Goal: Task Accomplishment & Management: Manage account settings

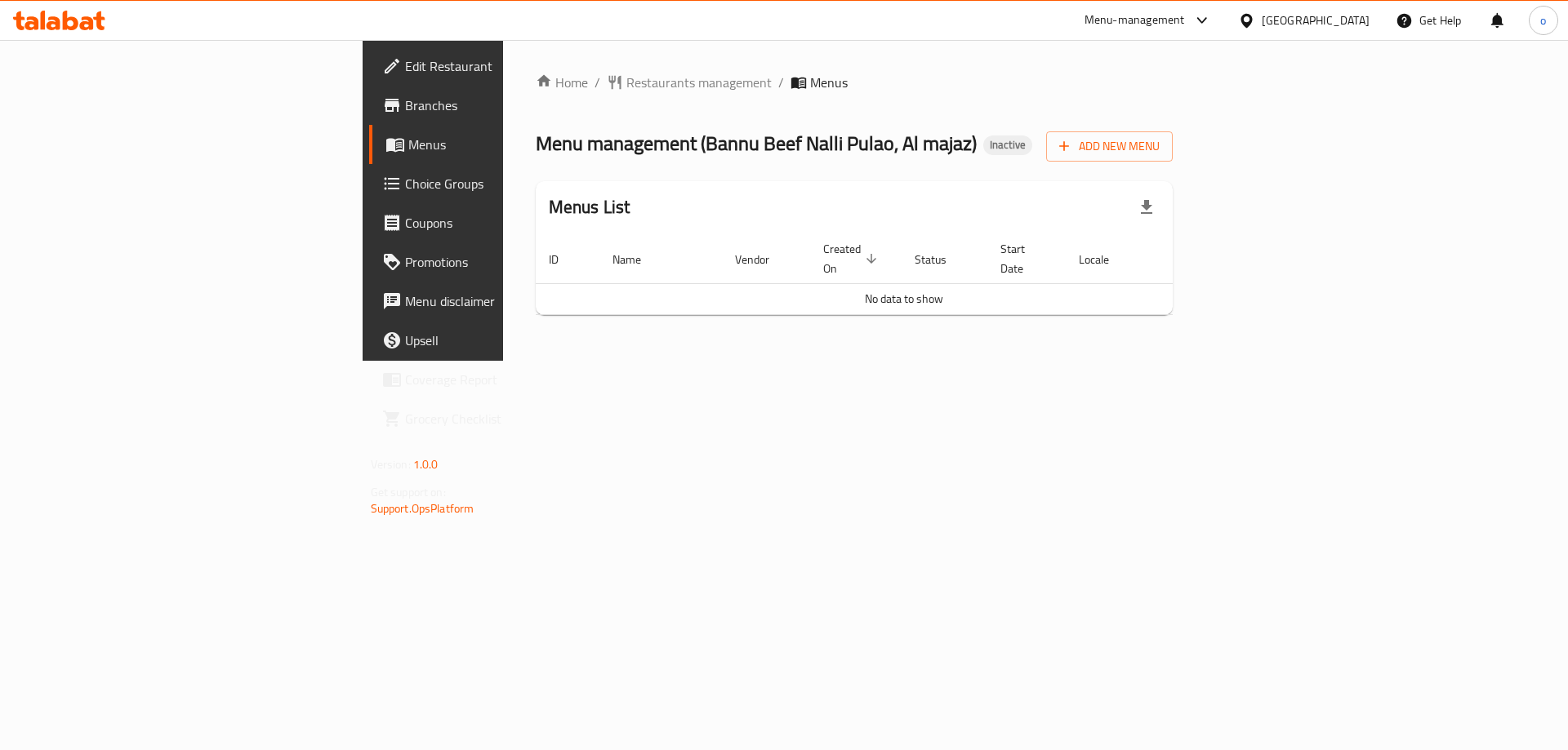
click at [405, 110] on span "Branches" at bounding box center [508, 105] width 206 height 19
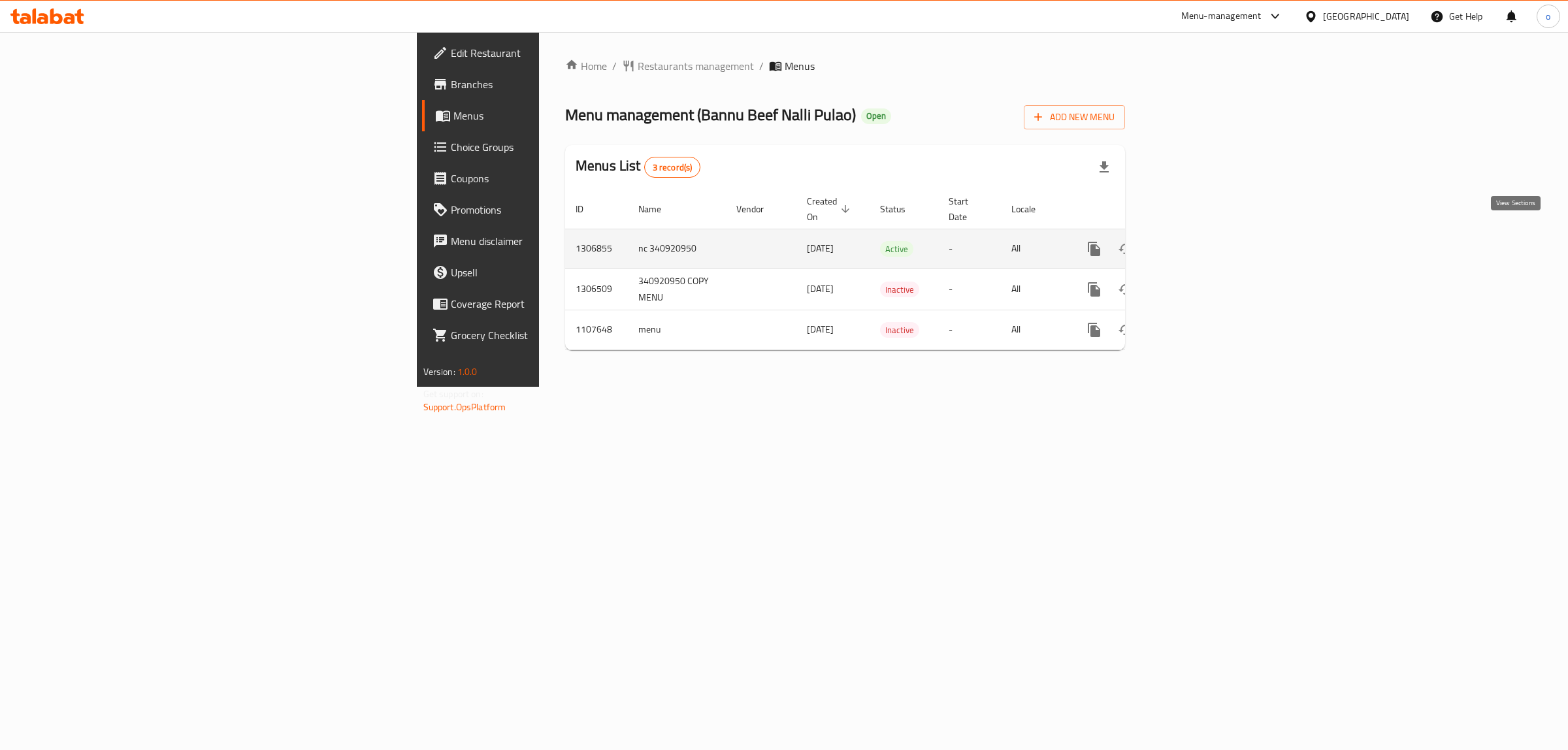
click at [1196, 241] on icon "enhanced table" at bounding box center [1187, 248] width 15 height 15
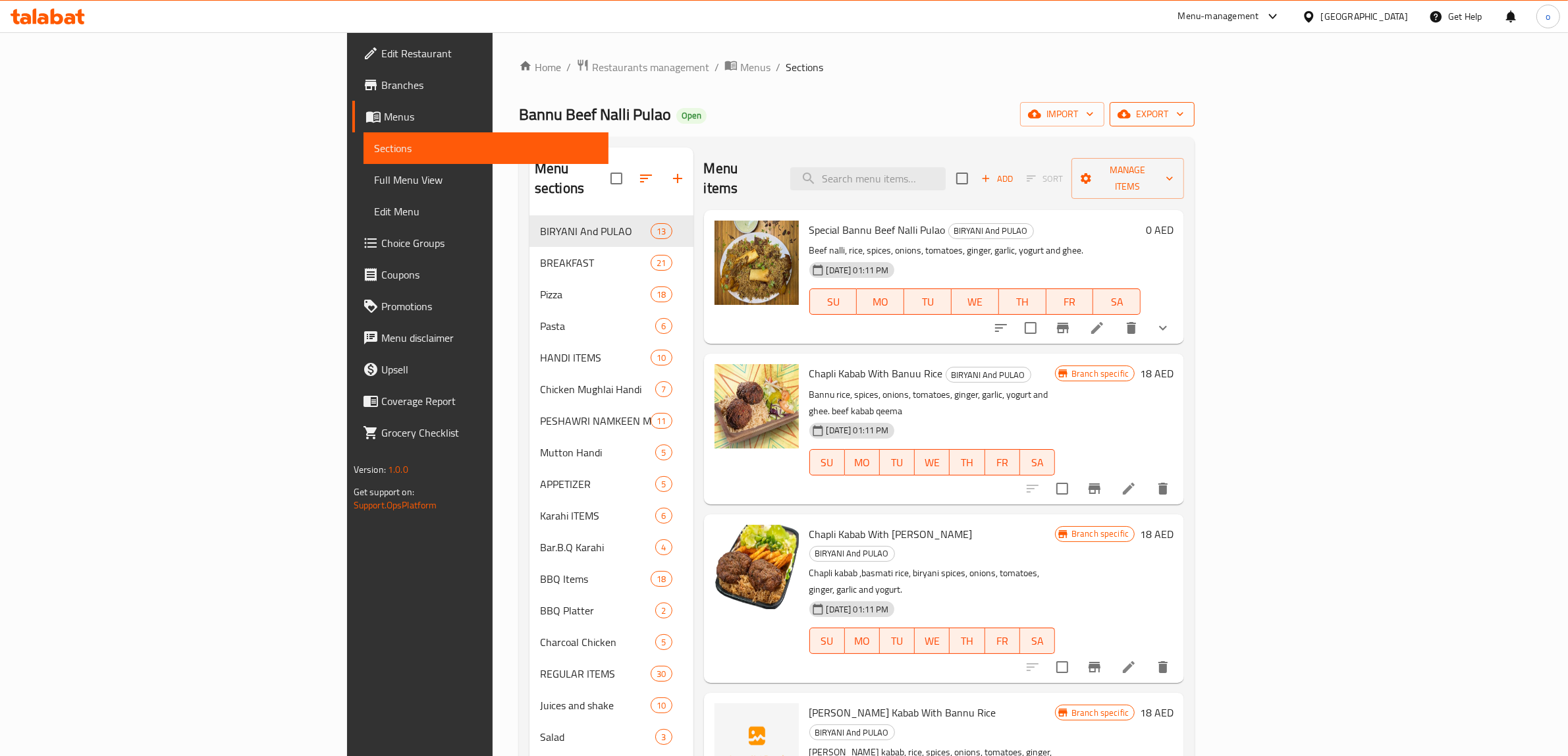
click at [1184, 112] on span "export" at bounding box center [1152, 114] width 64 height 16
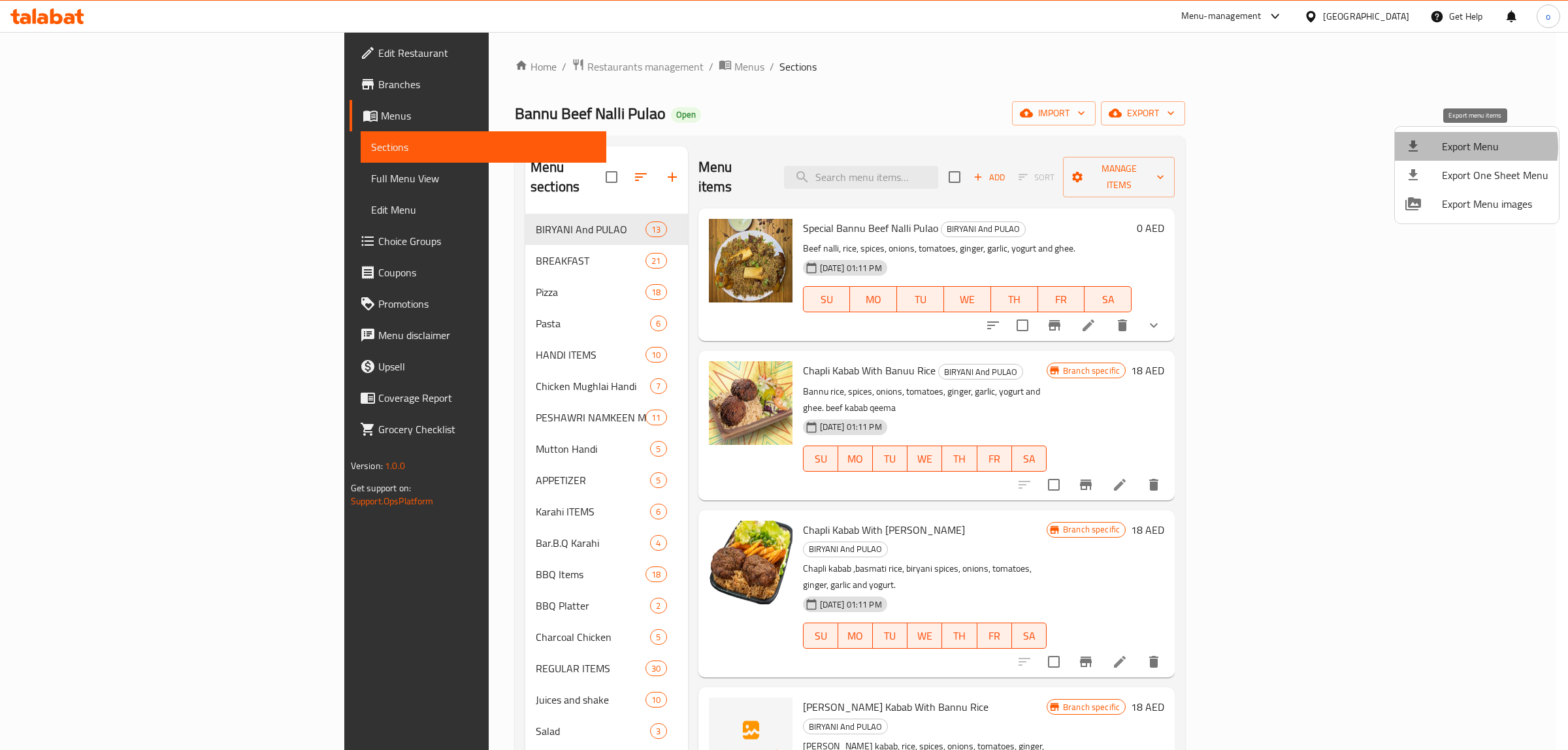
click at [1469, 147] on span "Export Menu" at bounding box center [1494, 146] width 107 height 15
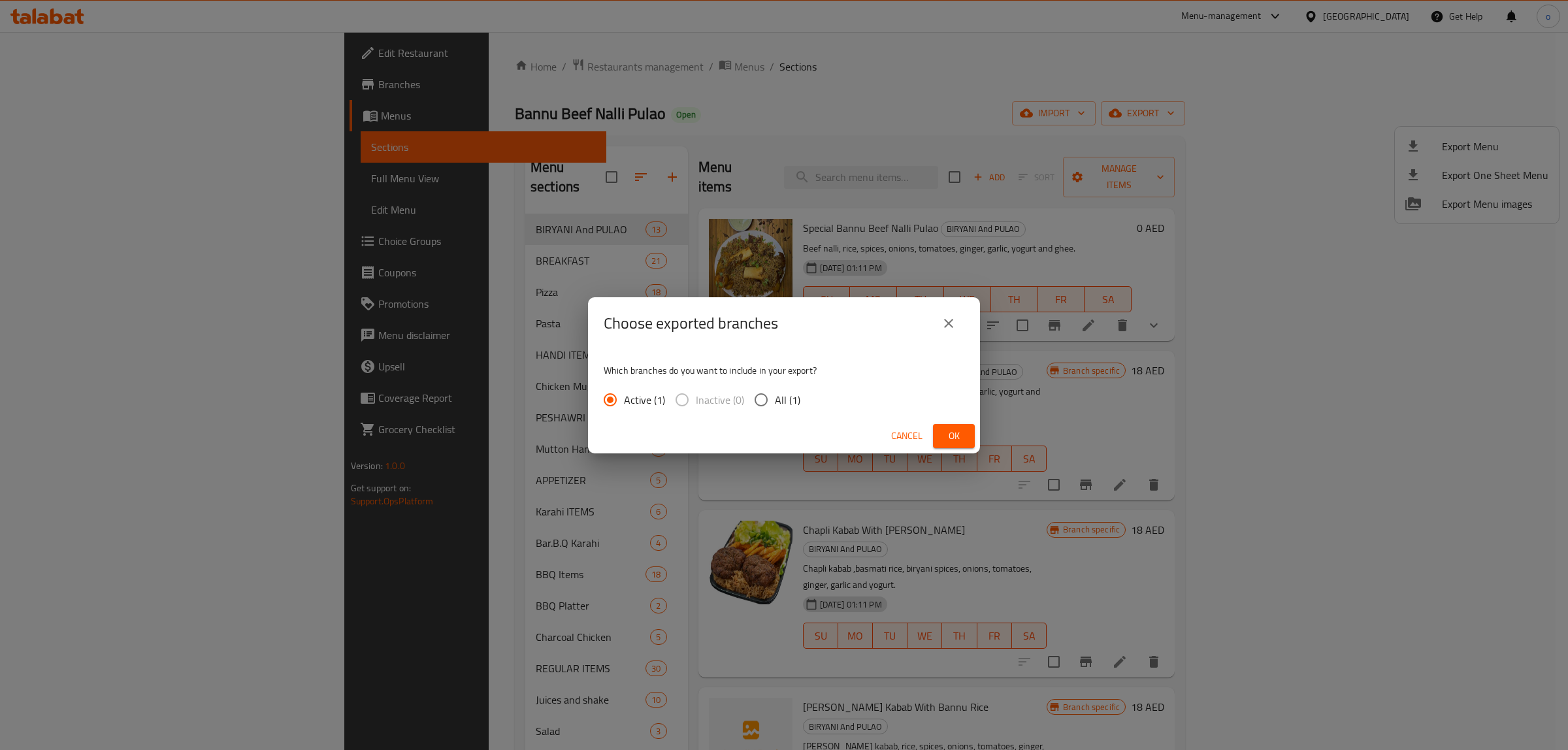
click at [779, 397] on span "All (1)" at bounding box center [787, 399] width 26 height 15
click at [774, 397] on input "All (1)" at bounding box center [760, 399] width 27 height 27
radio input "true"
click at [949, 433] on span "Ok" at bounding box center [953, 436] width 21 height 16
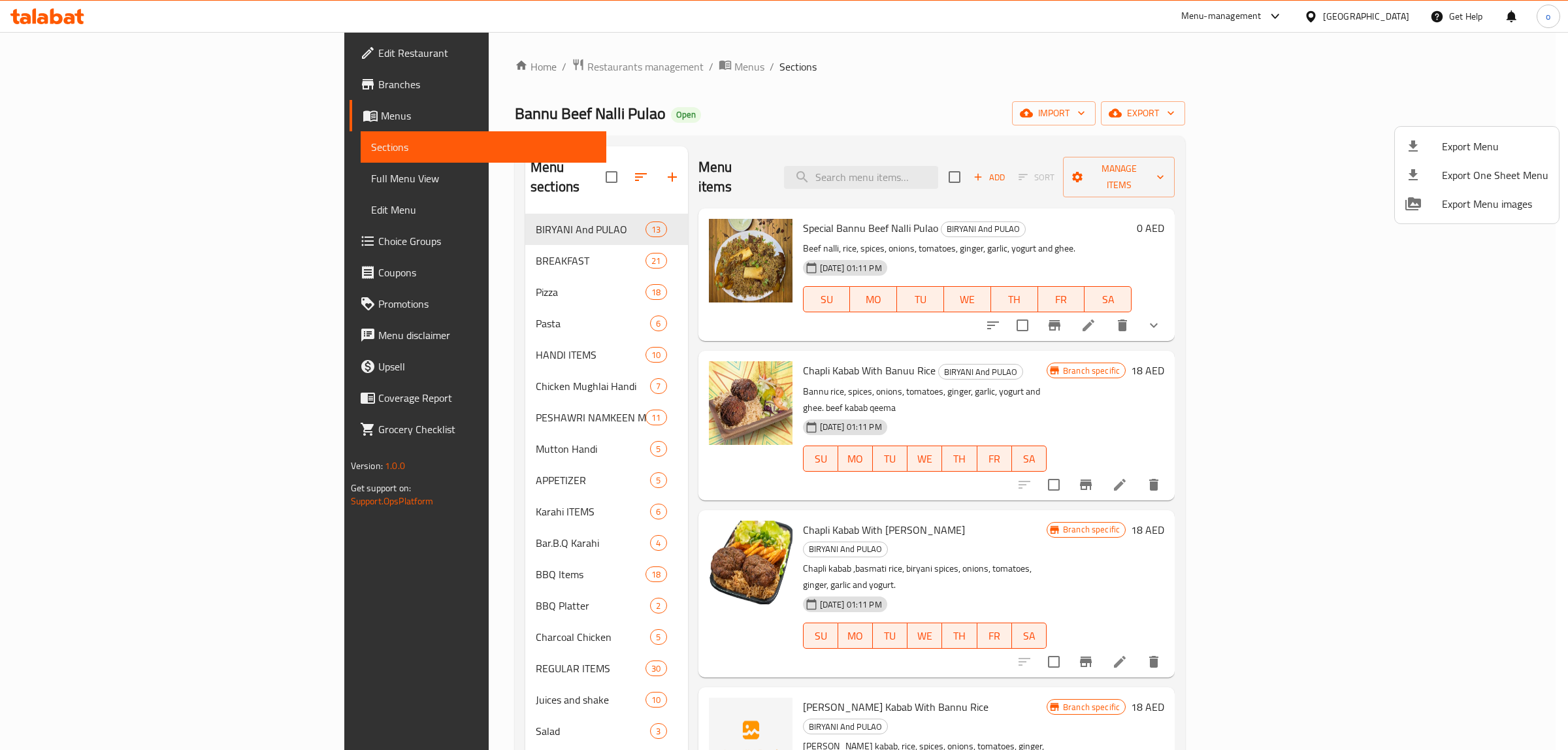
click at [1119, 57] on div at bounding box center [784, 375] width 1568 height 750
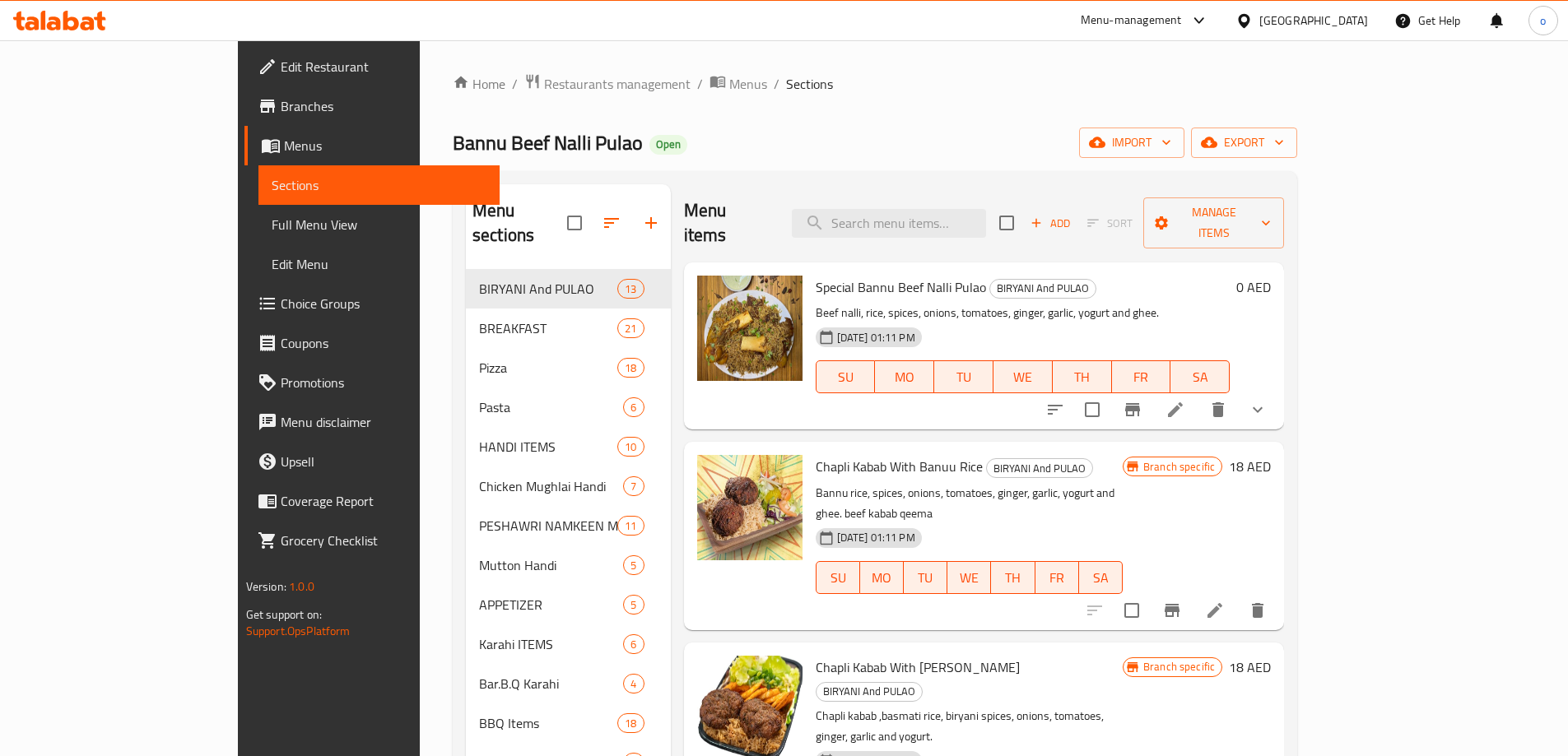
click at [281, 76] on span "Edit Restaurant" at bounding box center [384, 66] width 206 height 19
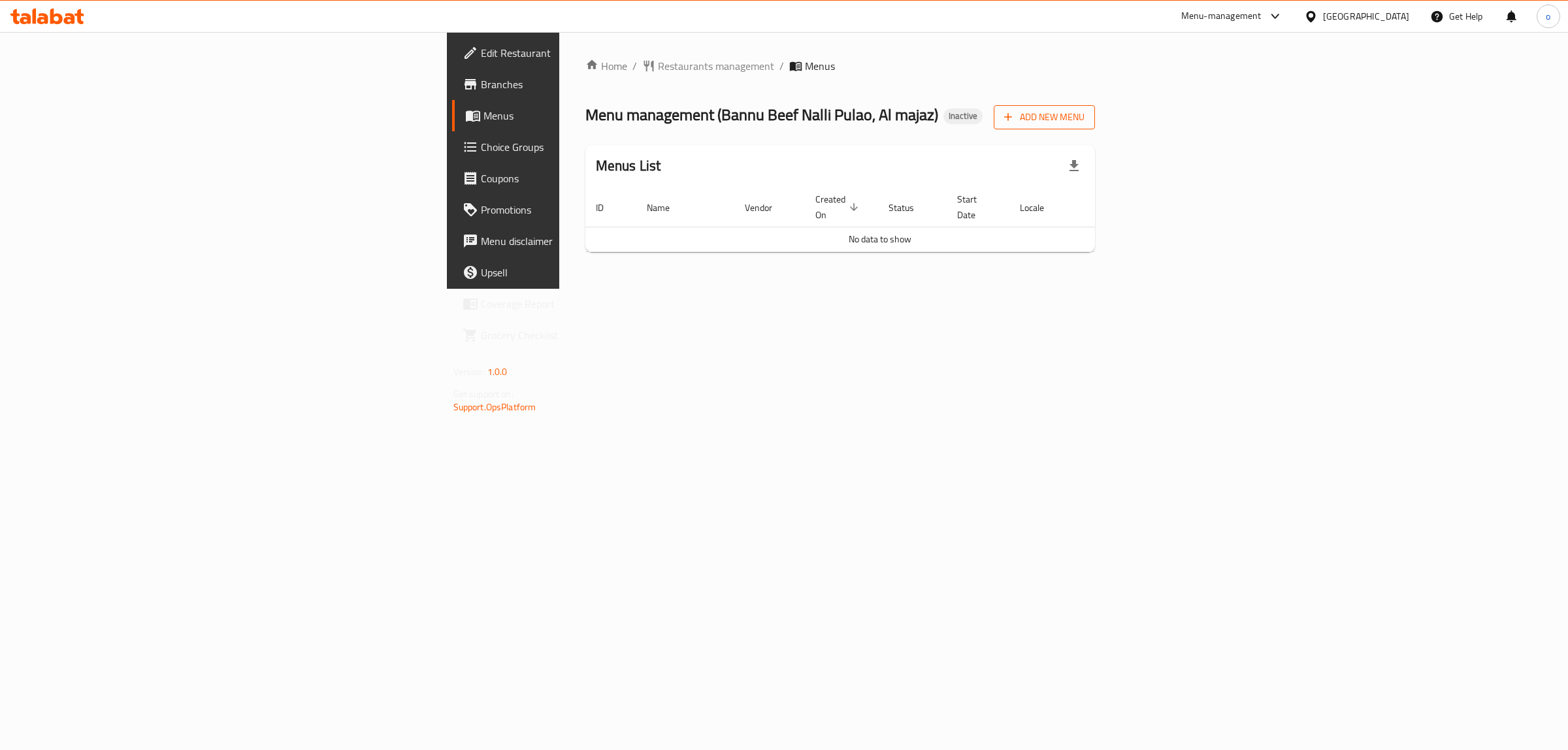
click at [1084, 122] on span "Add New Menu" at bounding box center [1044, 117] width 80 height 16
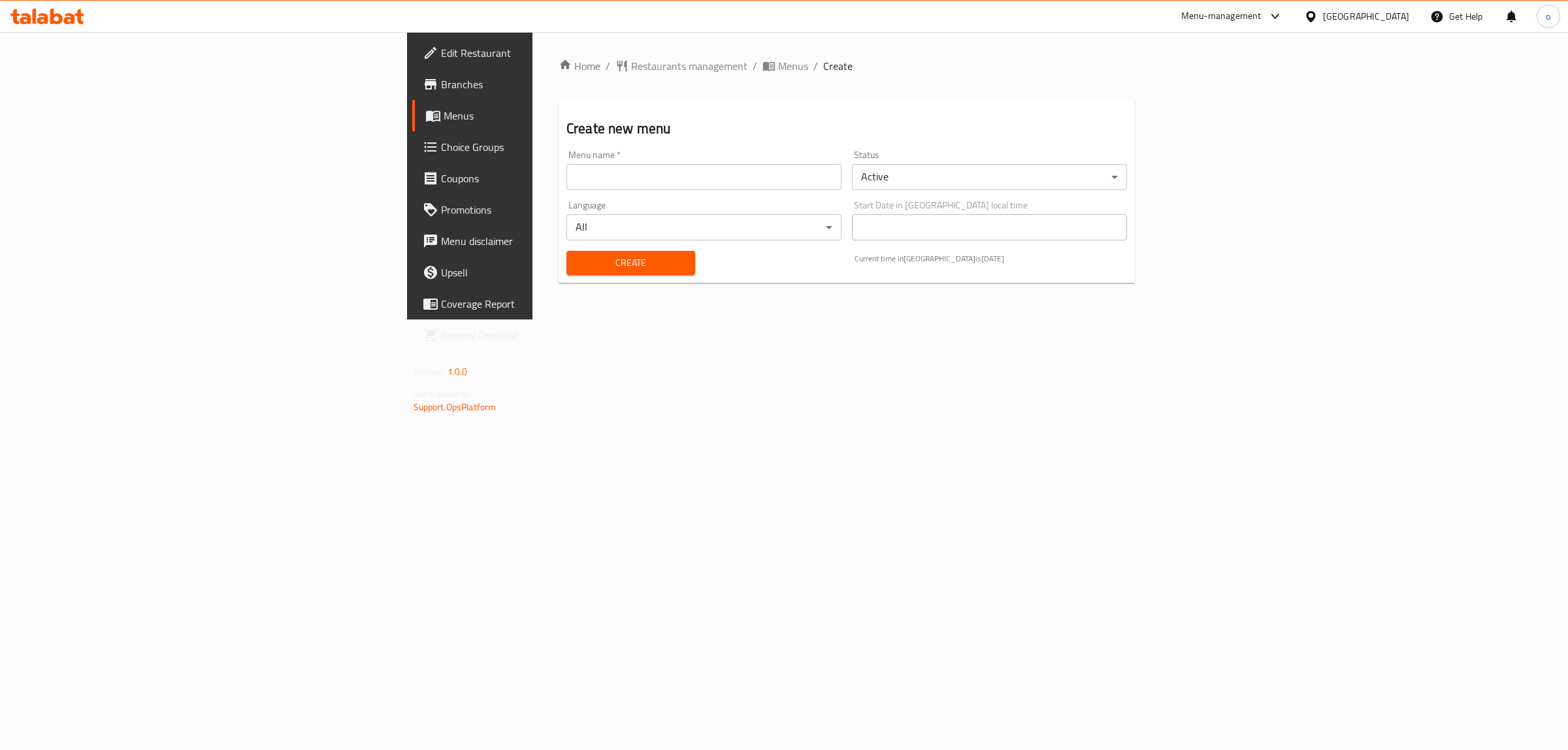
click at [566, 180] on input "text" at bounding box center [704, 177] width 275 height 26
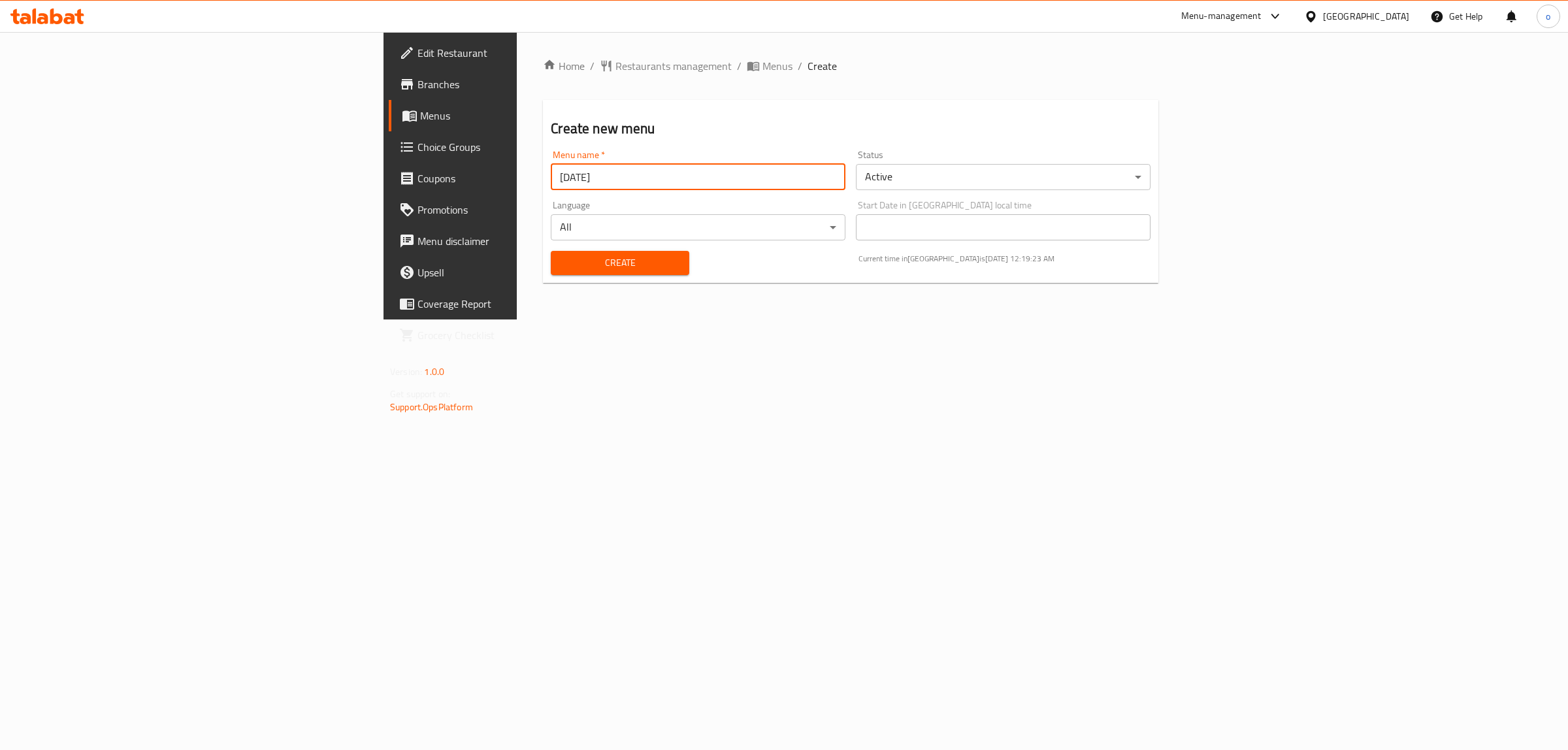
type input "3/10/2025"
click at [567, 268] on span "Create" at bounding box center [619, 263] width 117 height 16
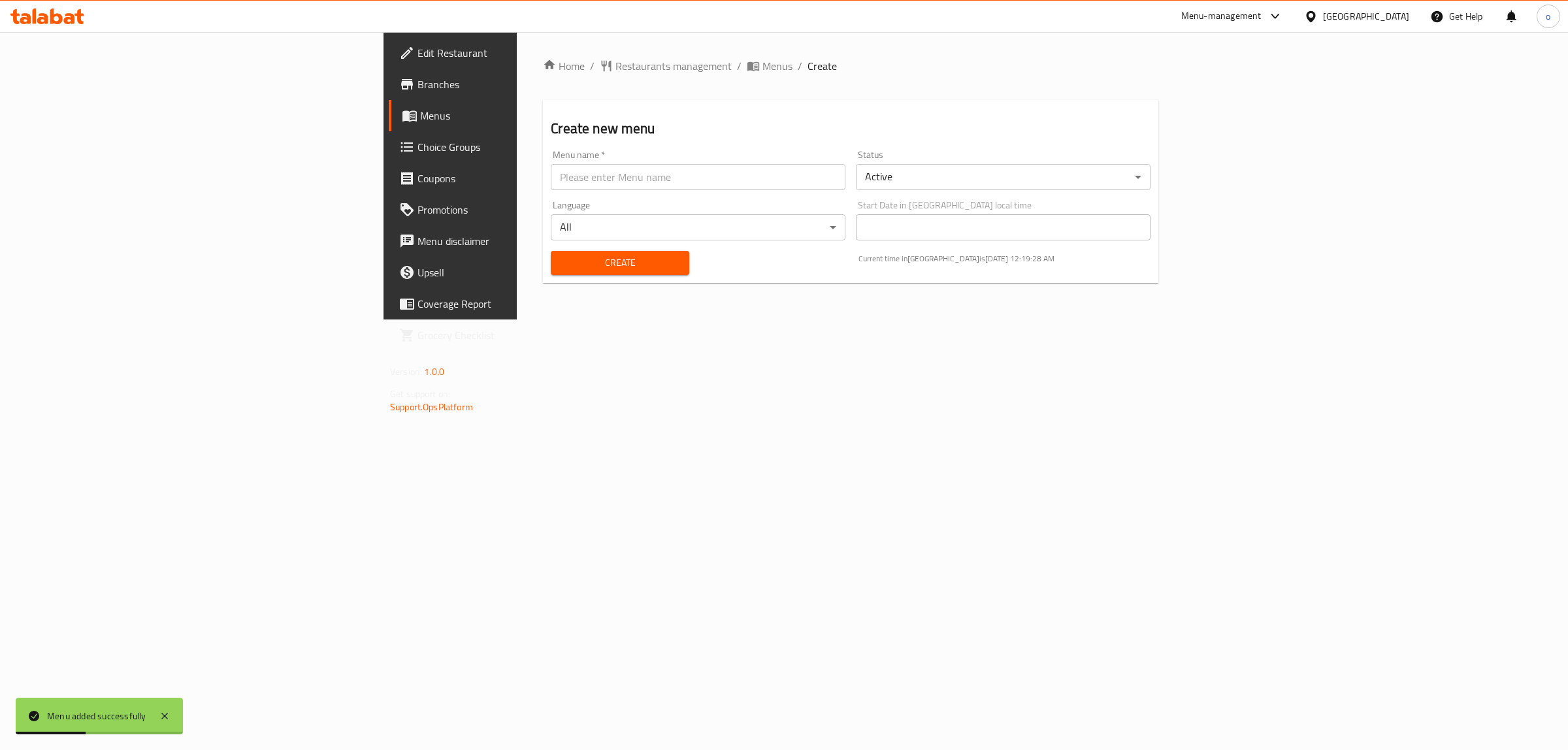
click at [420, 116] on span "Menus" at bounding box center [528, 115] width 215 height 15
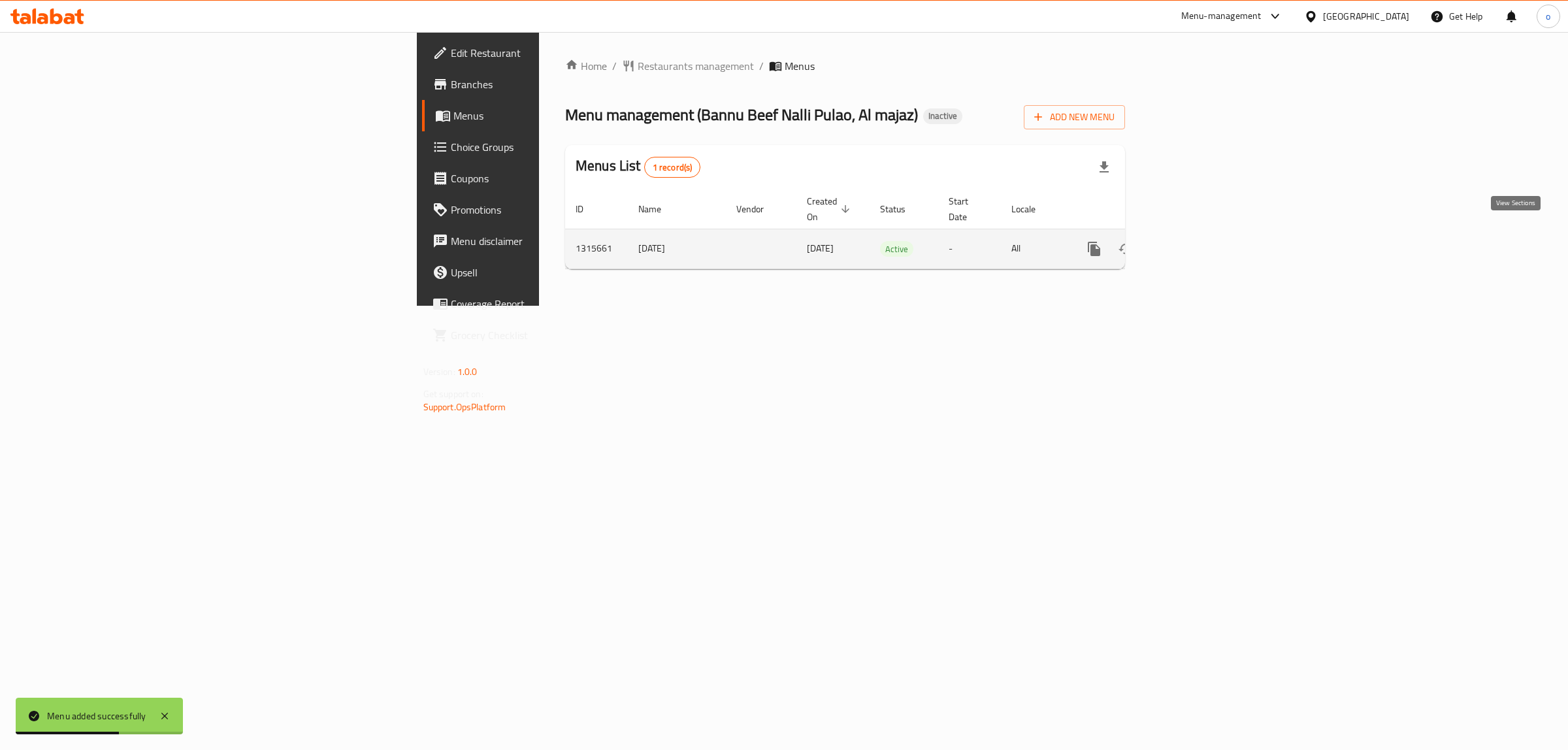
click at [1196, 241] on icon "enhanced table" at bounding box center [1187, 248] width 15 height 15
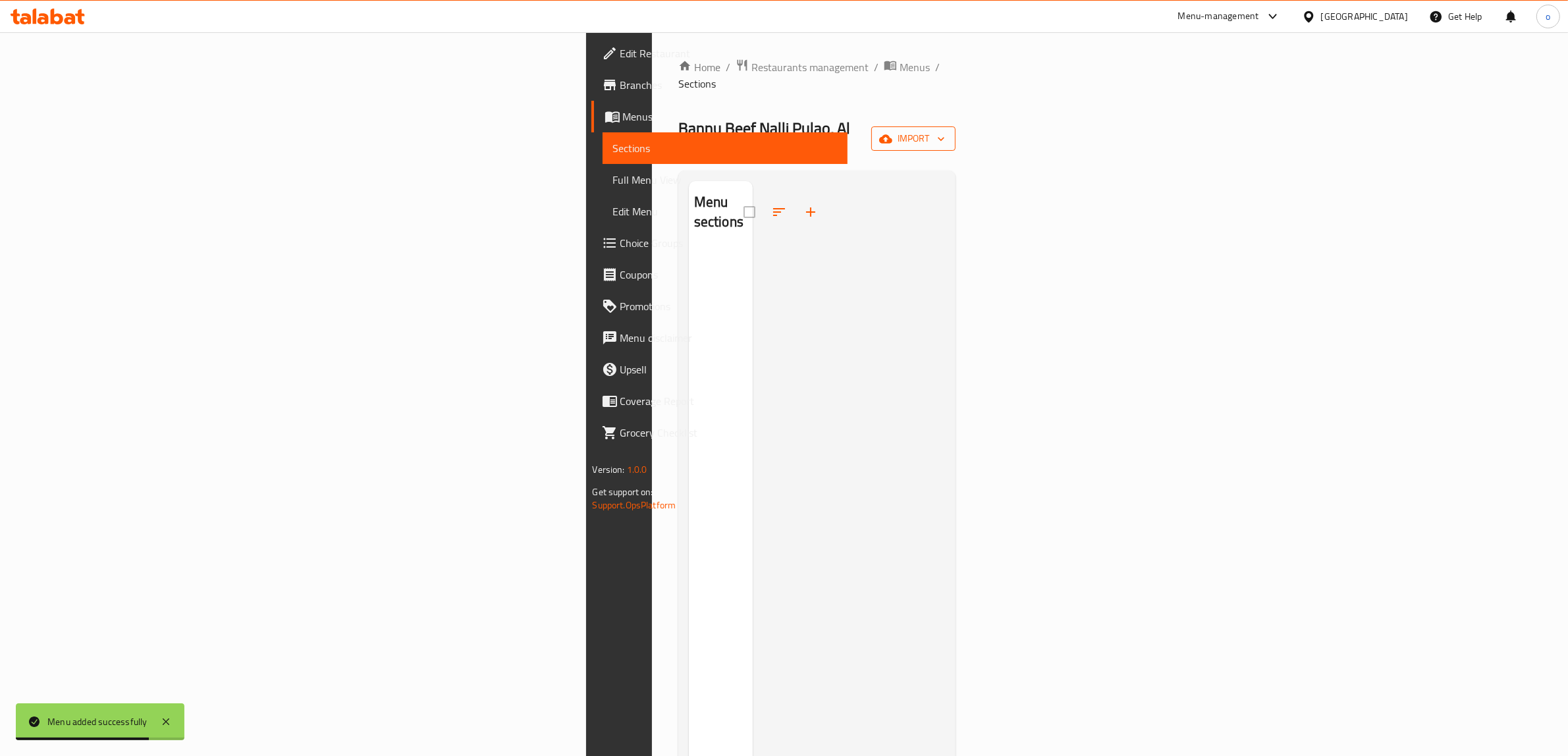
click at [892, 134] on icon "button" at bounding box center [886, 139] width 13 height 9
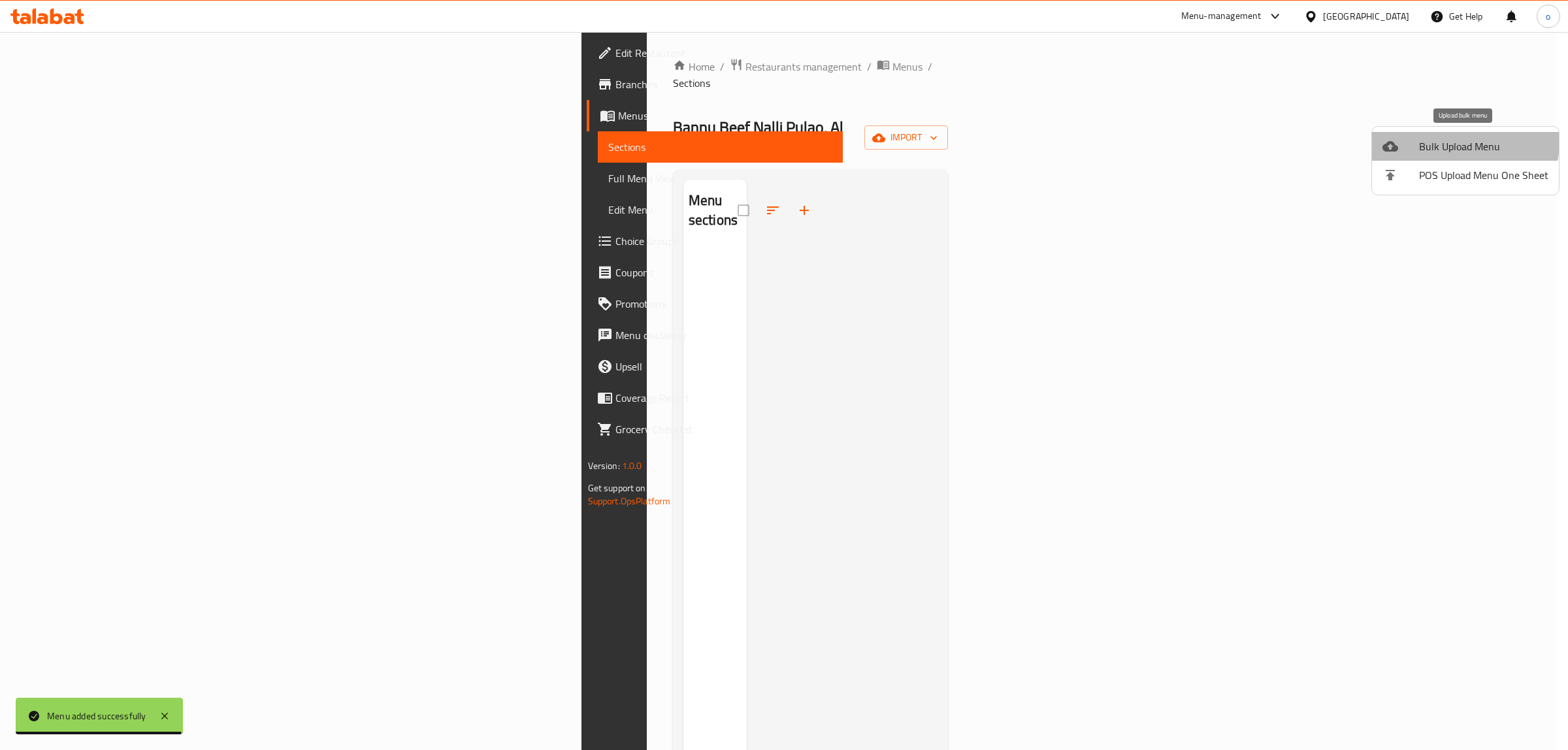
click at [1447, 141] on span "Bulk Upload Menu" at bounding box center [1483, 146] width 130 height 15
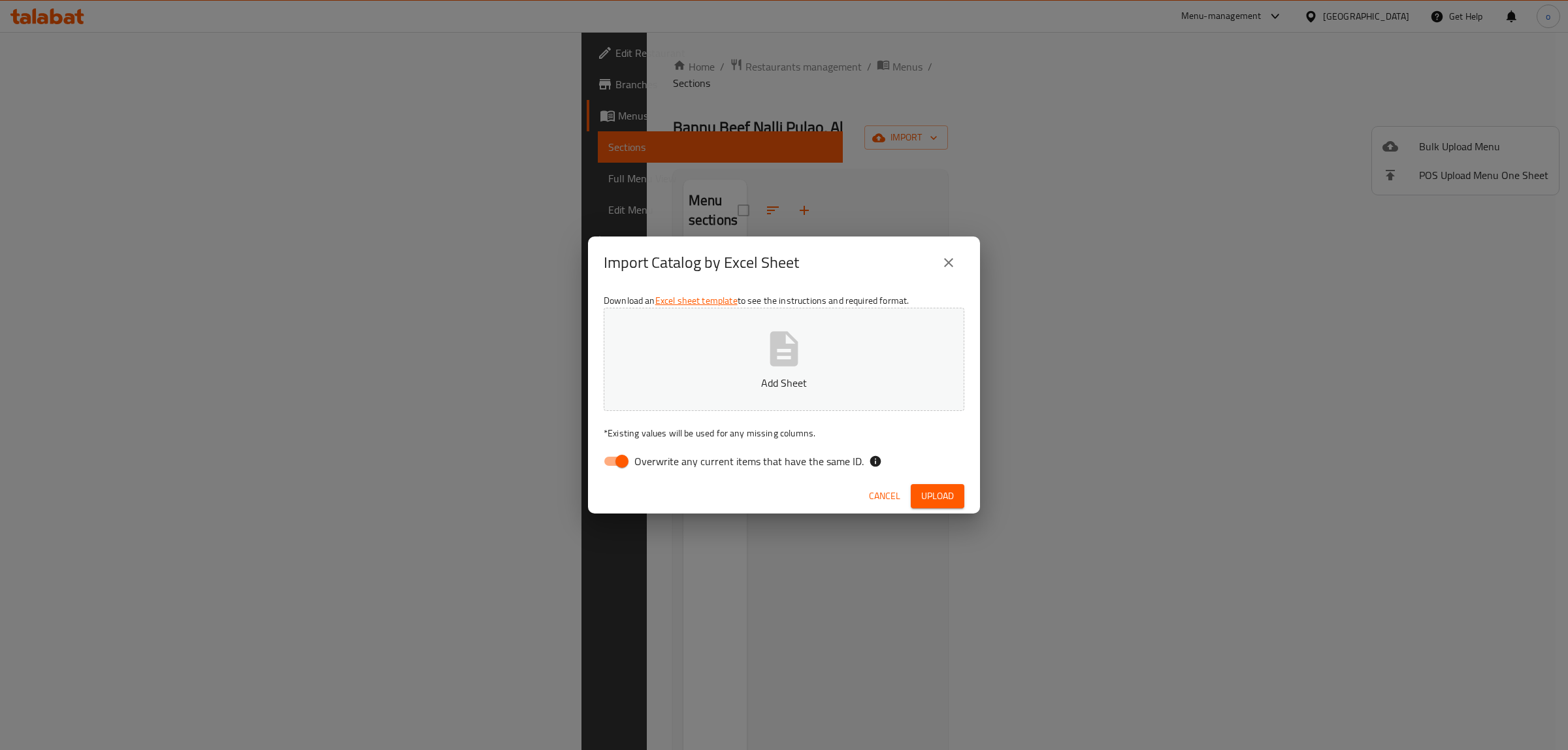
click at [617, 461] on input "Overwrite any current items that have the same ID." at bounding box center [621, 461] width 74 height 25
checkbox input "false"
click at [923, 493] on span "Upload" at bounding box center [937, 496] width 32 height 16
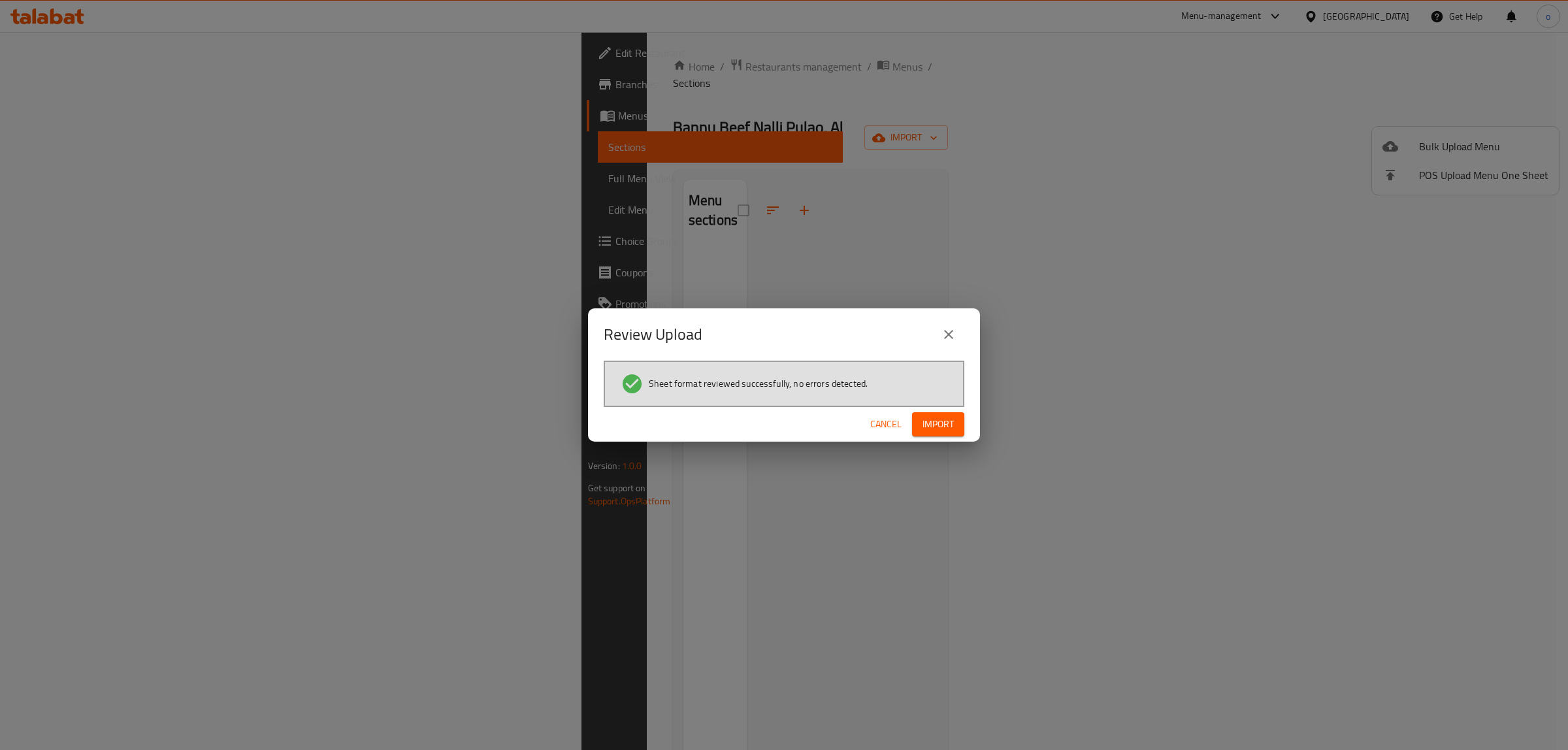
click at [951, 425] on span "Import" at bounding box center [938, 424] width 32 height 16
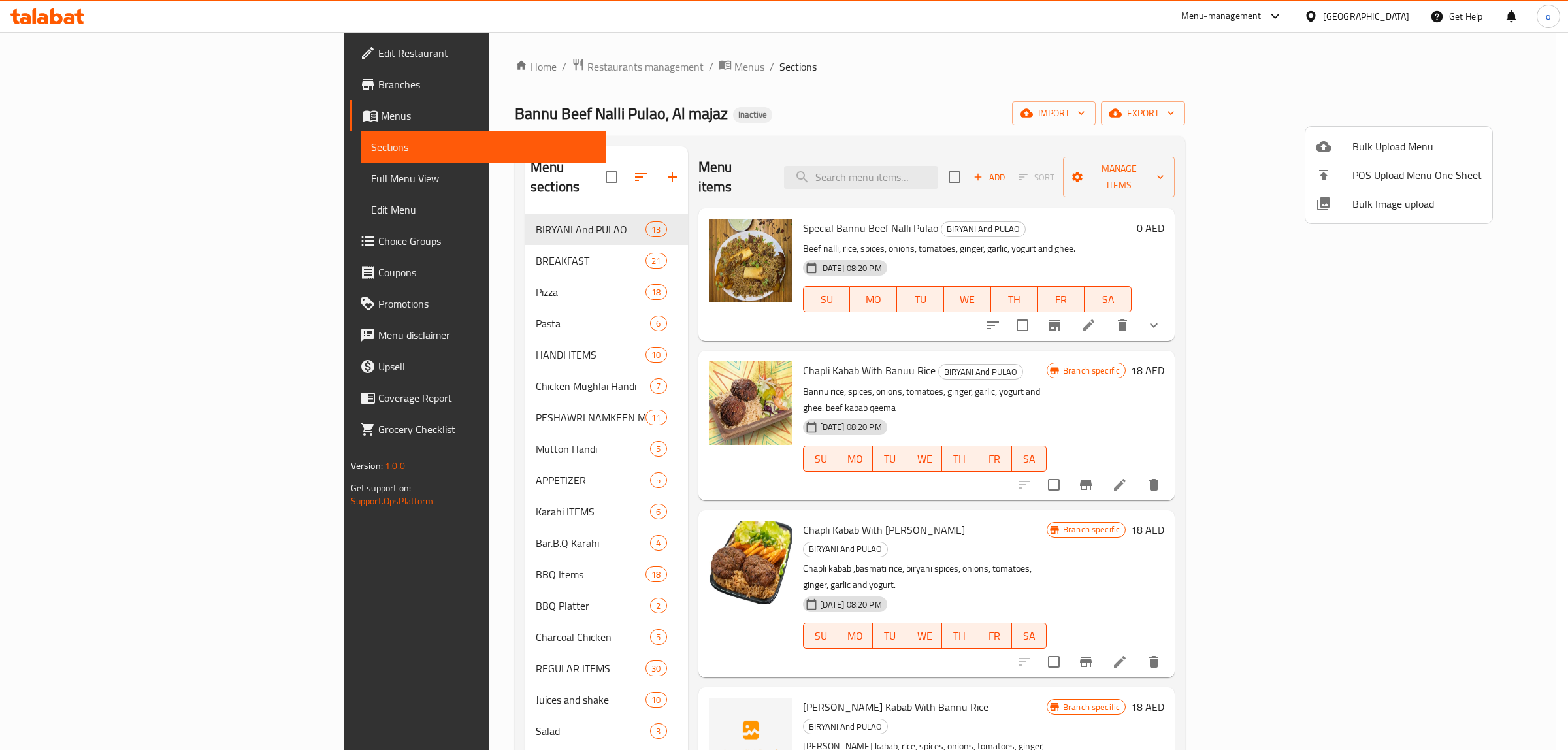
click at [1154, 106] on div at bounding box center [784, 375] width 1568 height 750
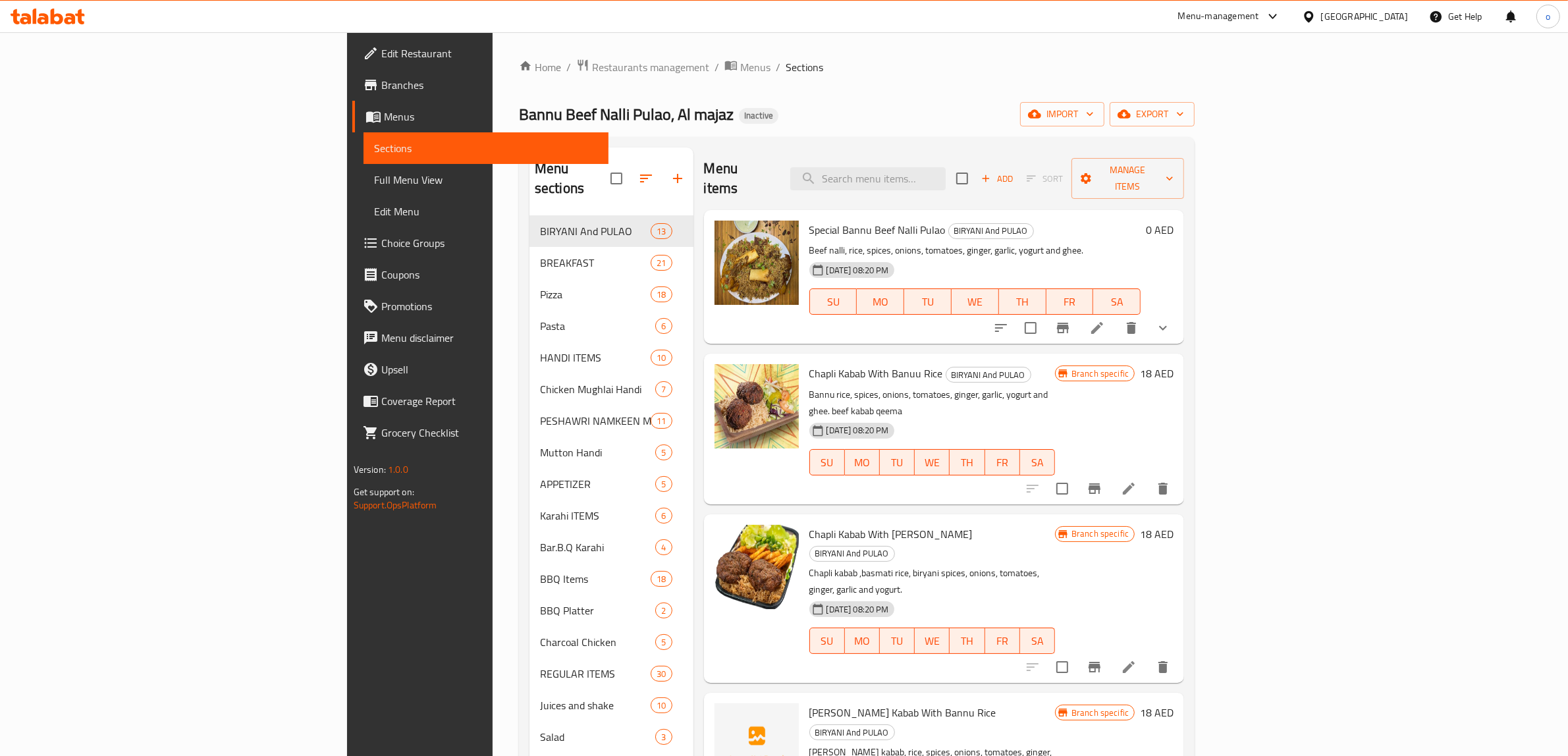
click at [381, 48] on span "Edit Restaurant" at bounding box center [490, 53] width 217 height 16
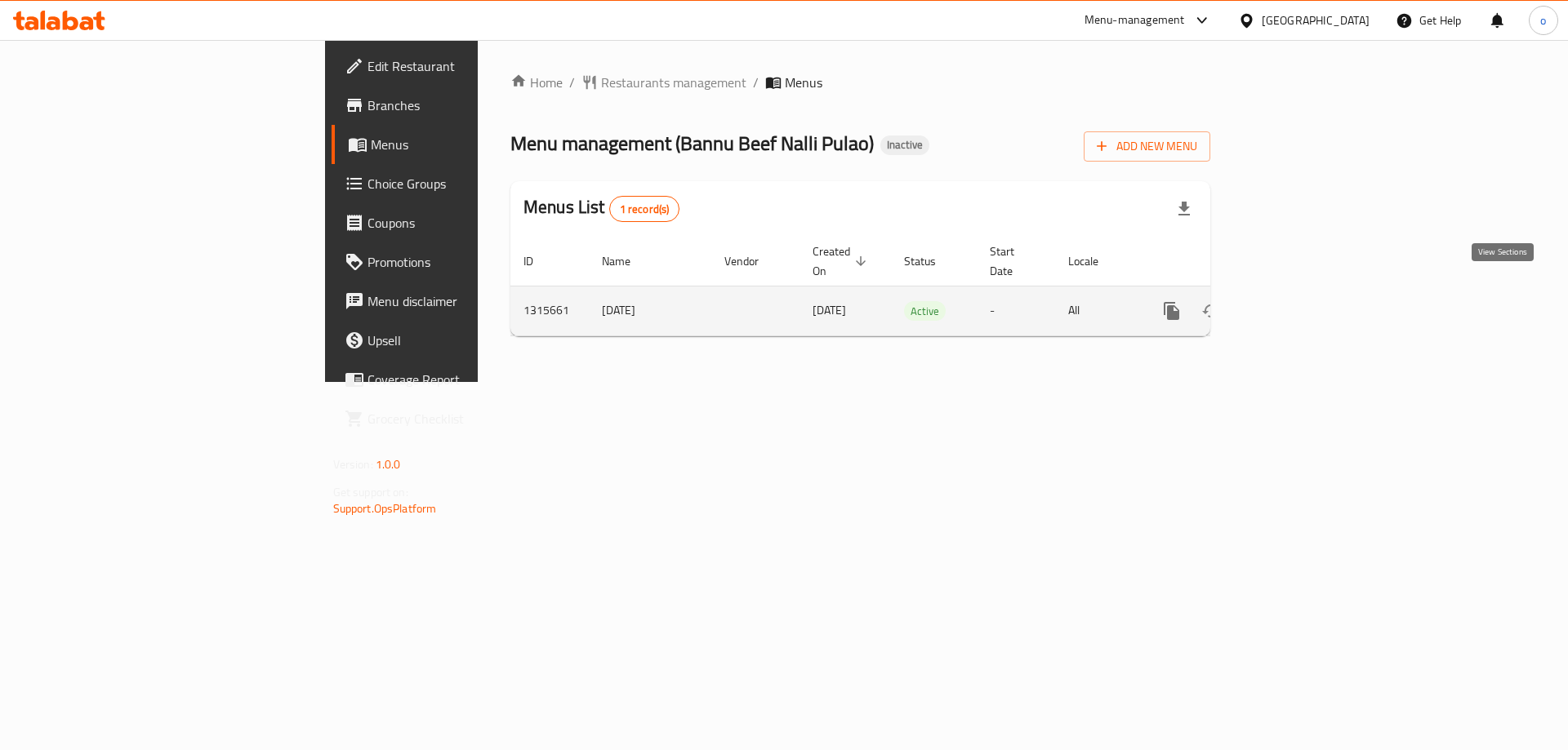
click at [1297, 304] on icon "enhanced table" at bounding box center [1289, 311] width 15 height 15
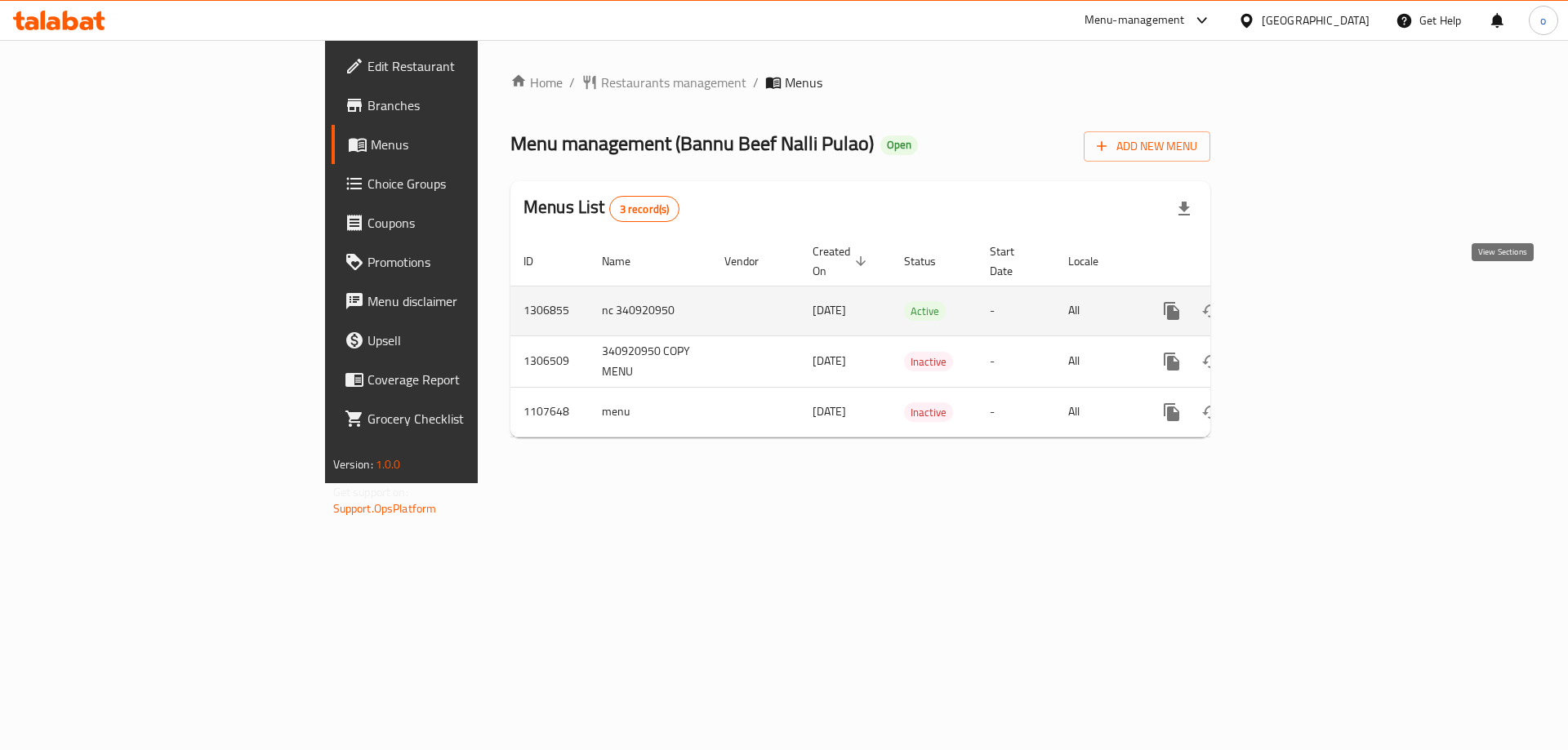
click at [1297, 304] on icon "enhanced table" at bounding box center [1289, 311] width 15 height 15
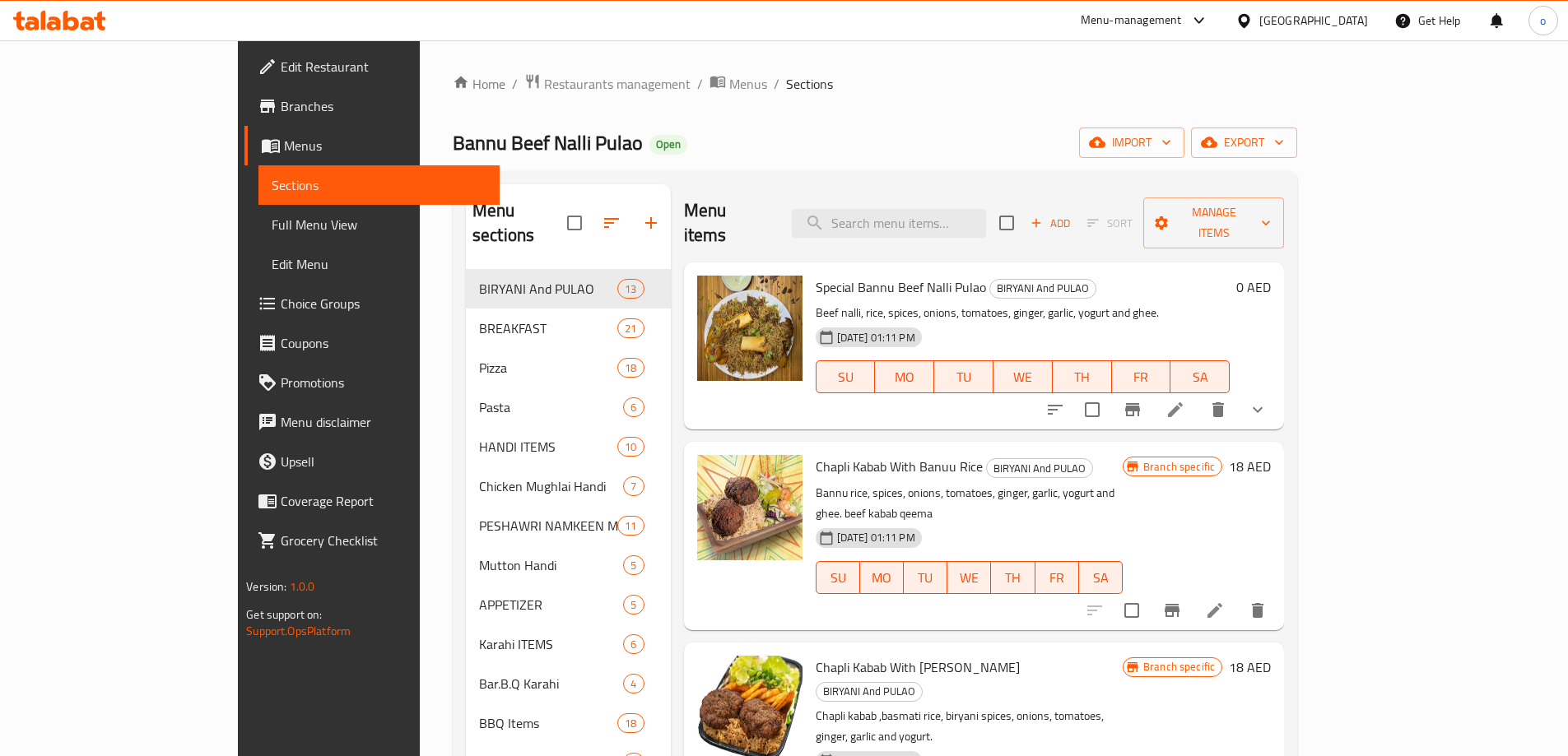
click at [281, 70] on span "Edit Restaurant" at bounding box center [384, 66] width 206 height 19
